Goal: Book appointment/travel/reservation

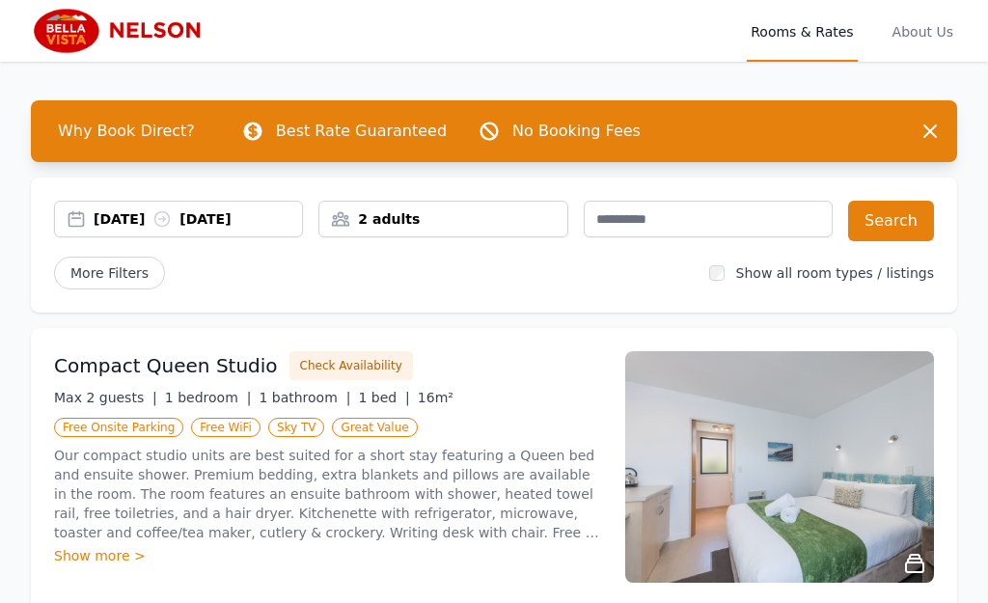
scroll to position [0, 1482]
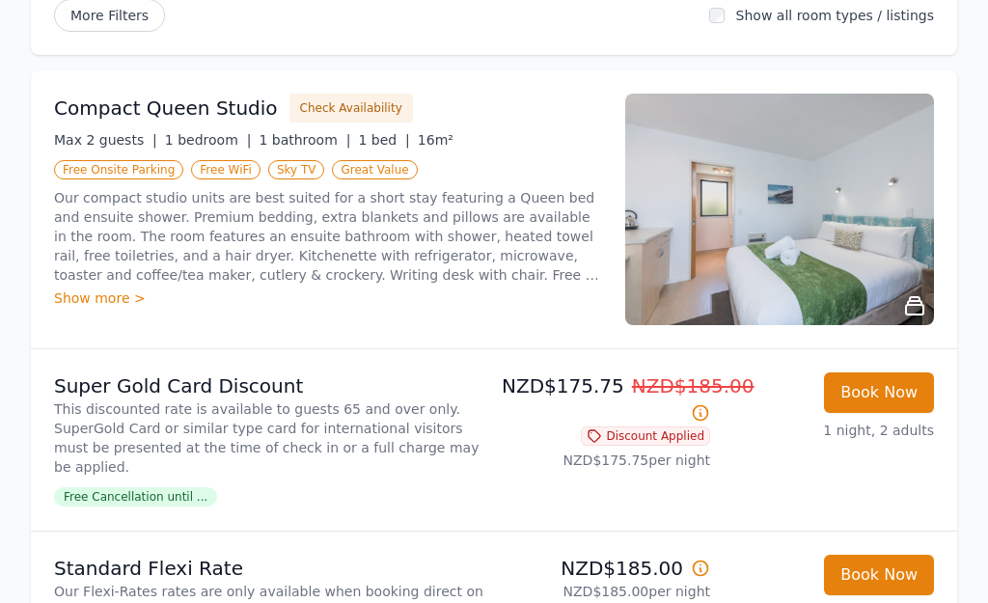
scroll to position [257, 0]
click at [366, 123] on button "Check Availability" at bounding box center [350, 109] width 123 height 29
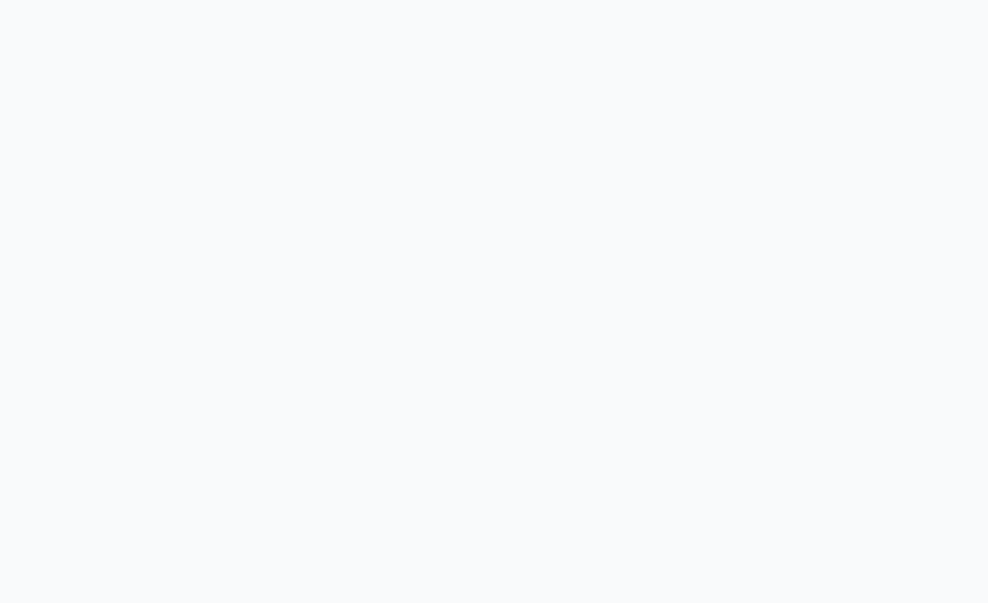
scroll to position [1, 0]
